Goal: Task Accomplishment & Management: Complete application form

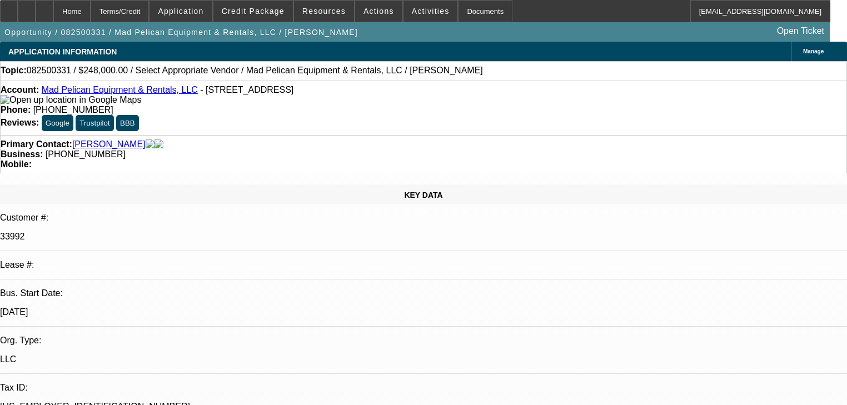
select select "0"
select select "2"
select select "0"
select select "1"
select select "2"
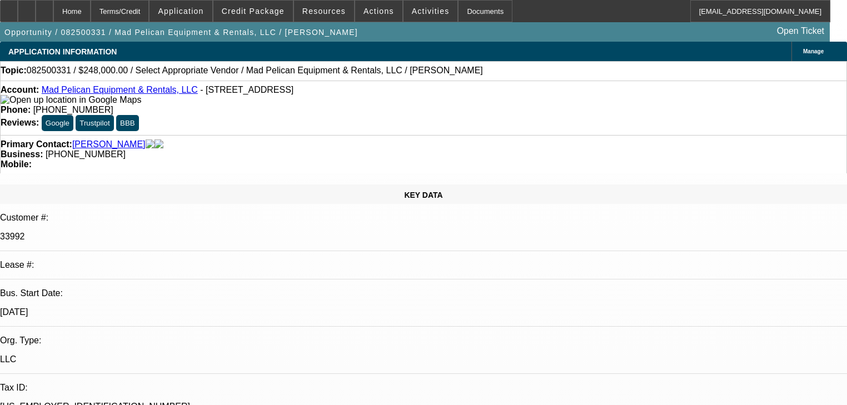
select select "6"
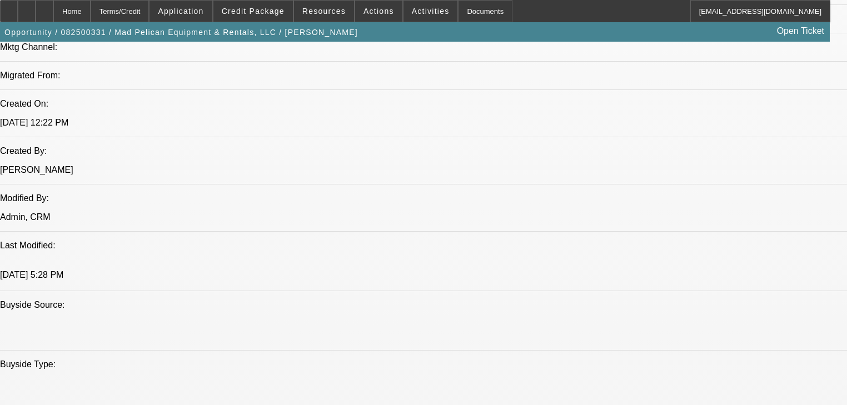
scroll to position [800, 0]
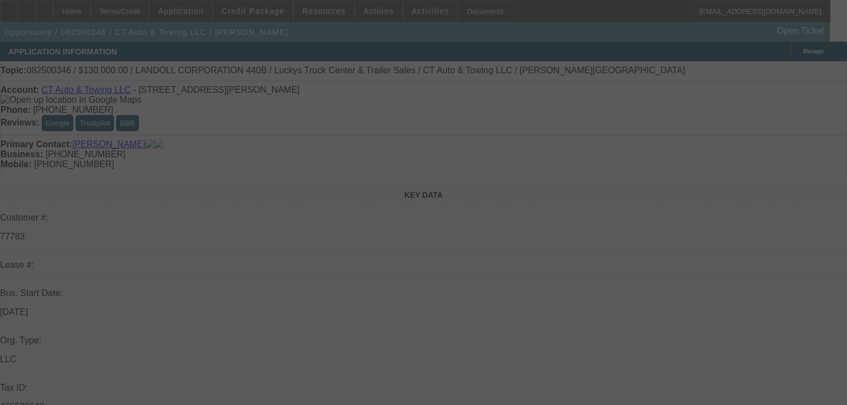
select select "0"
select select "2"
select select "0"
select select "6"
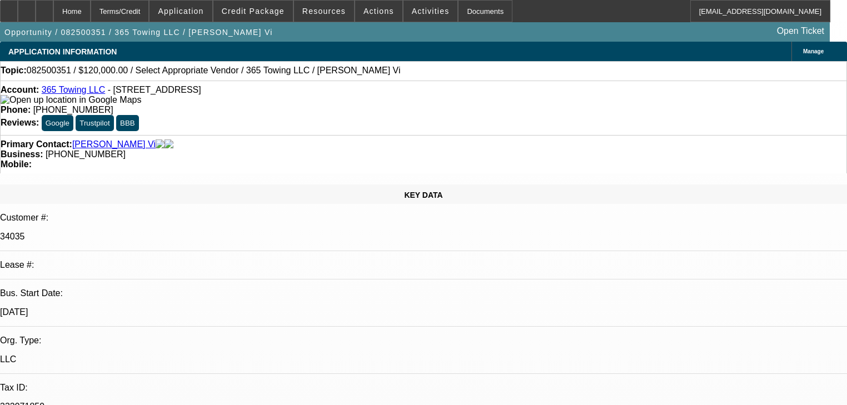
select select "0"
select select "2"
select select "0.1"
select select "4"
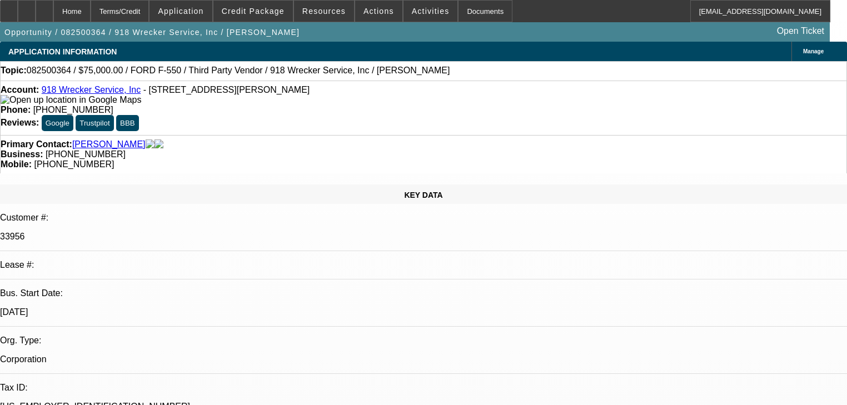
select select "0"
select select "6"
select select "0"
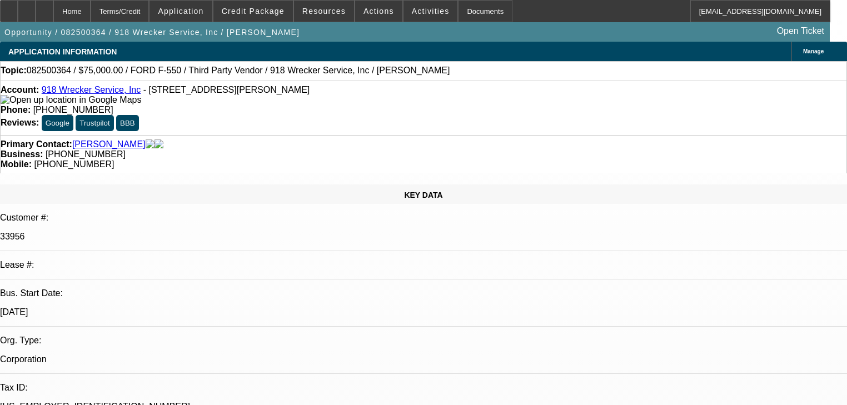
select select "0"
select select "6"
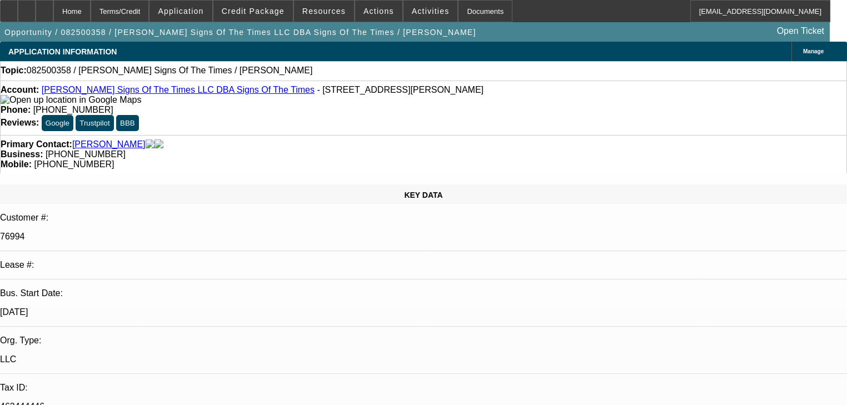
select select "0"
select select "2"
select select "0.1"
select select "4"
